Goal: Navigation & Orientation: Find specific page/section

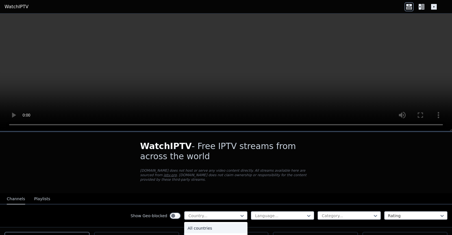
click at [203, 213] on div at bounding box center [213, 216] width 51 height 6
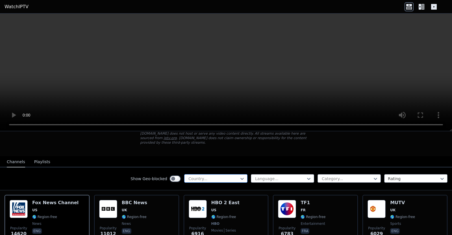
click at [209, 176] on div at bounding box center [213, 179] width 51 height 6
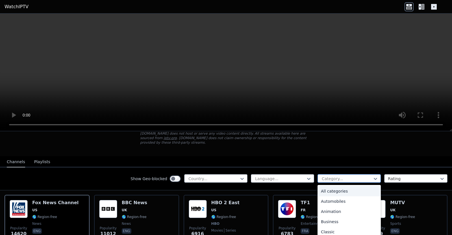
click at [338, 174] on div "Category..." at bounding box center [349, 178] width 63 height 8
click at [332, 206] on div "Sports" at bounding box center [349, 211] width 63 height 10
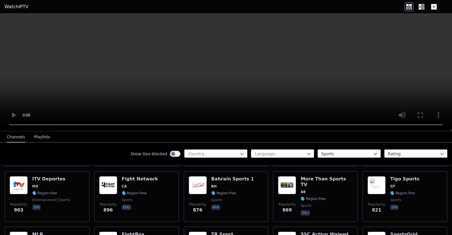
scroll to position [283, 0]
click at [420, 9] on icon at bounding box center [420, 7] width 3 height 6
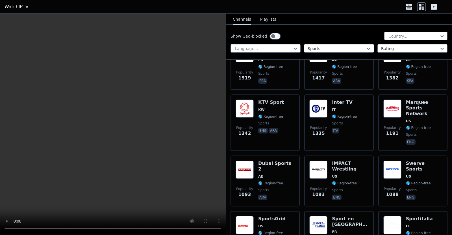
scroll to position [198, 0]
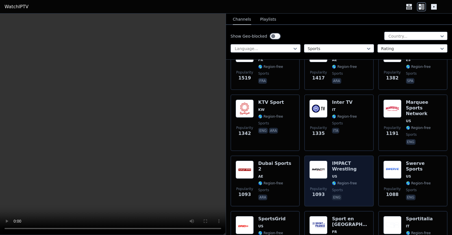
click at [332, 174] on span "US" at bounding box center [334, 176] width 5 height 5
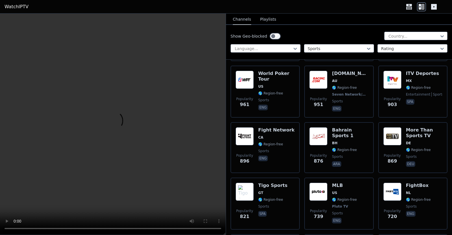
scroll to position [399, 0]
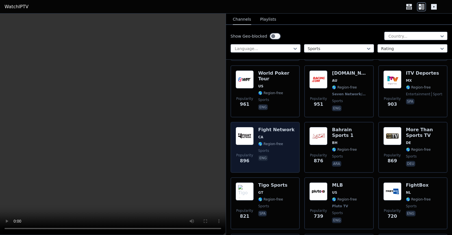
click at [271, 135] on span "CA" at bounding box center [276, 137] width 36 height 5
click at [261, 135] on span "CA" at bounding box center [260, 137] width 5 height 5
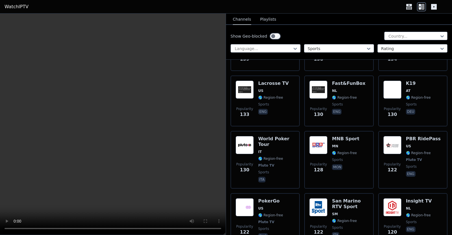
scroll to position [1505, 0]
